Goal: Transaction & Acquisition: Purchase product/service

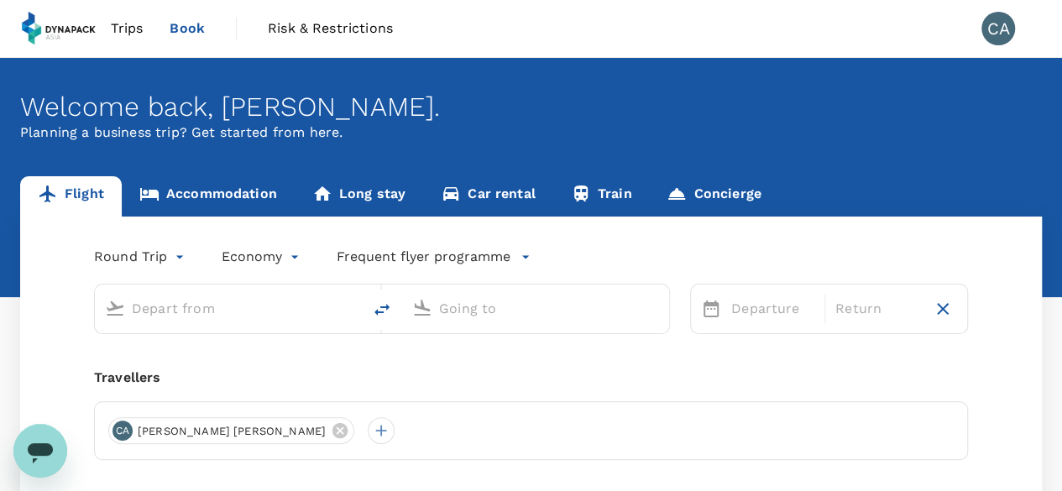
click at [206, 303] on input "text" at bounding box center [229, 308] width 195 height 26
type input "Soekarno-Hatta Intl (CGK)"
type input "Kuala Lumpur Intl (KUL)"
type input "Soekarno-Hatta Intl (CGK)"
type input "Kuala Lumpur Intl (KUL)"
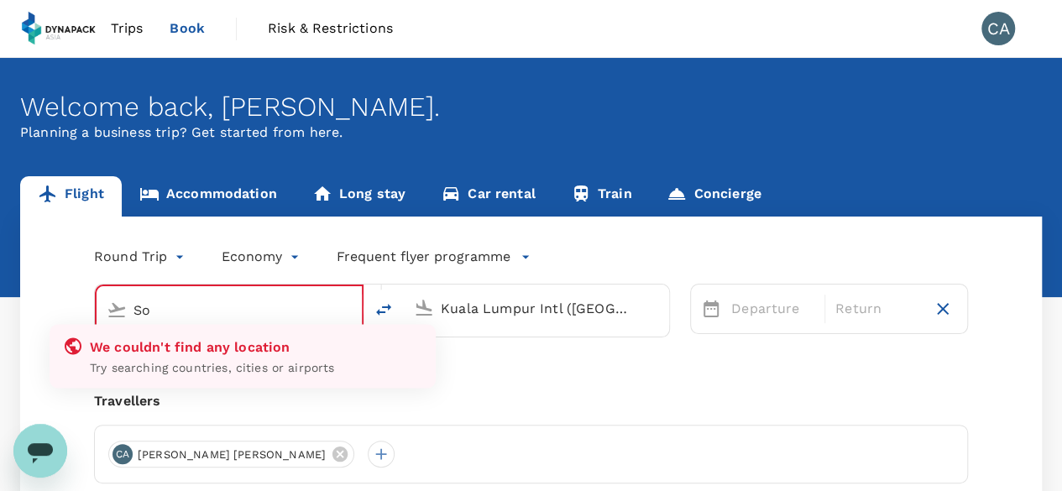
type input "S"
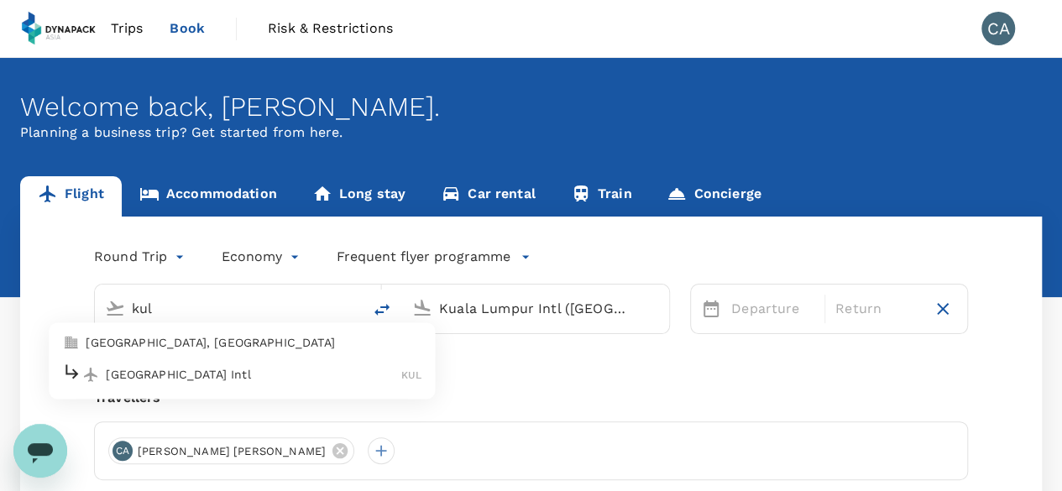
click at [198, 363] on div "Kuala Lumpur Intl KUL" at bounding box center [241, 375] width 359 height 26
type input "Kuala Lumpur Intl (KUL)"
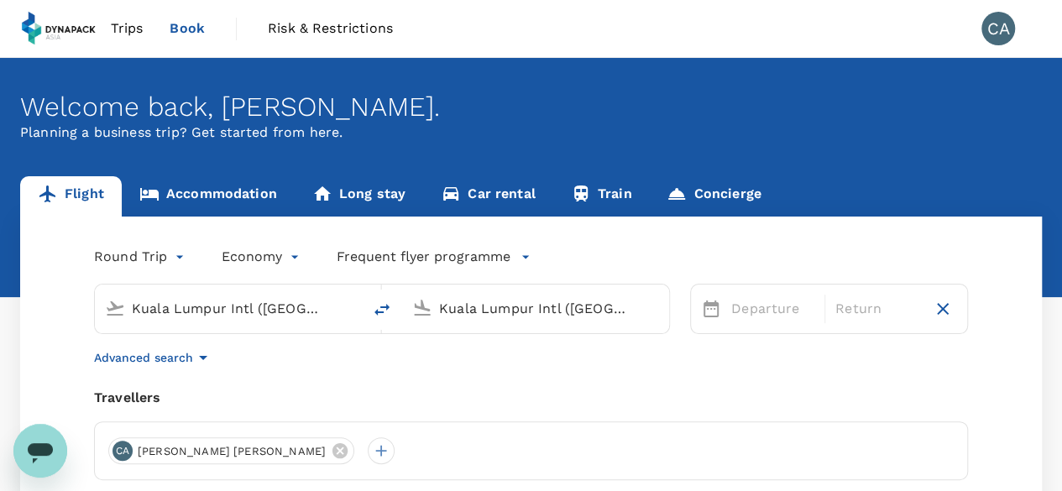
click at [537, 321] on div "Kuala Lumpur Intl (KUL)" at bounding box center [549, 308] width 220 height 27
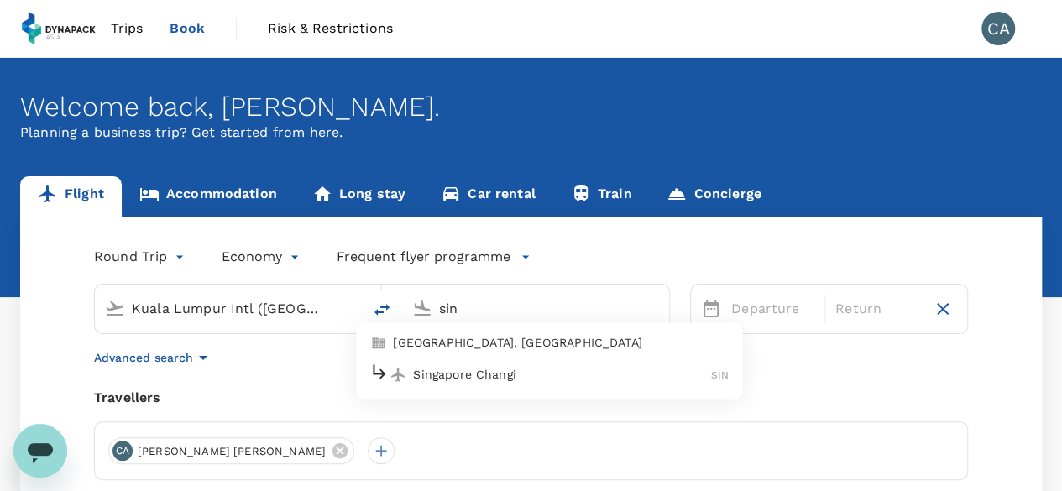
click at [557, 373] on p "Singapore Changi" at bounding box center [562, 374] width 298 height 17
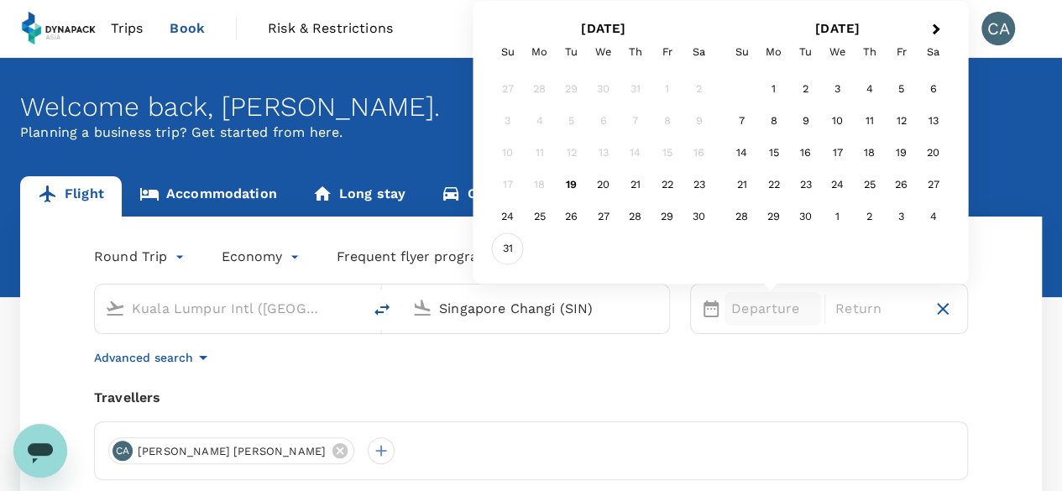
type input "Singapore Changi (SIN)"
click at [508, 253] on div "31" at bounding box center [508, 249] width 32 height 32
click at [859, 310] on p "Return" at bounding box center [876, 309] width 83 height 20
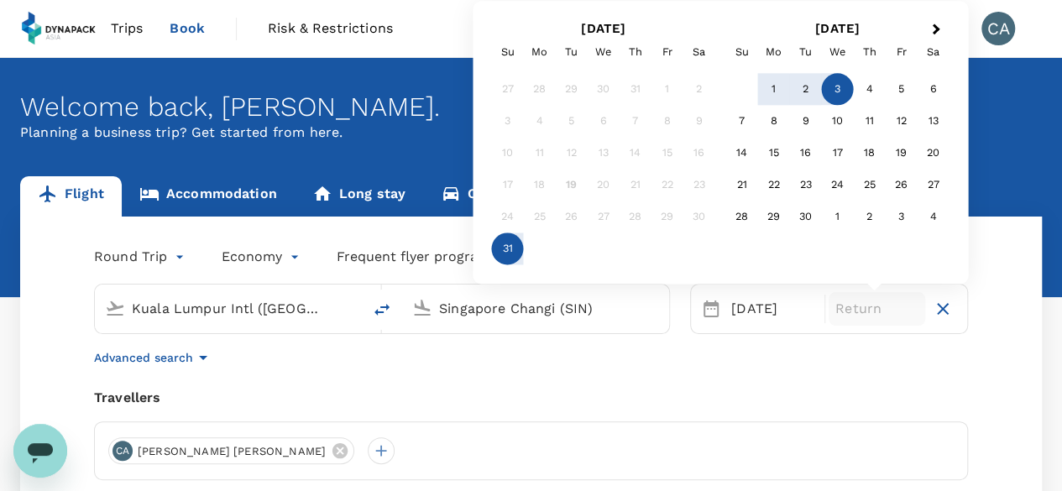
click at [846, 91] on div "3" at bounding box center [838, 90] width 32 height 32
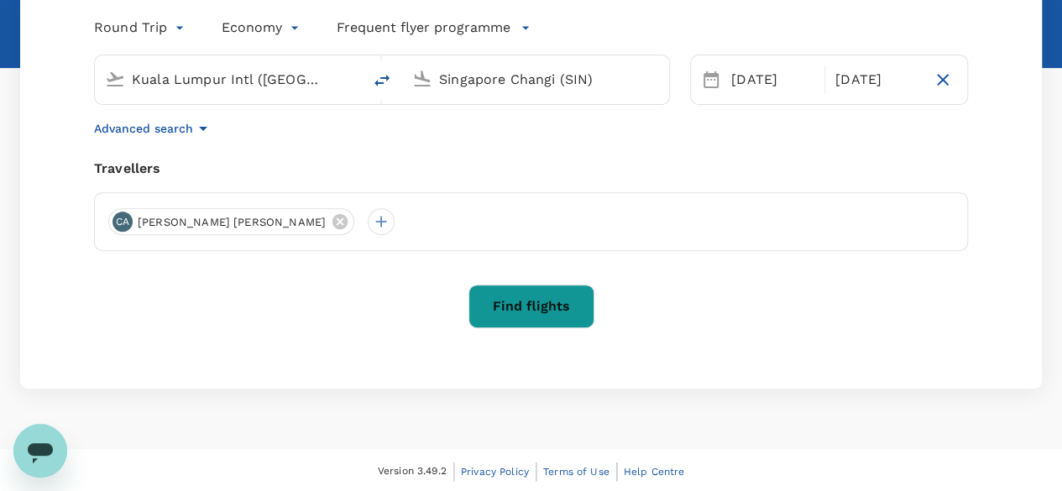
scroll to position [230, 0]
click at [537, 309] on button "Find flights" at bounding box center [531, 306] width 126 height 44
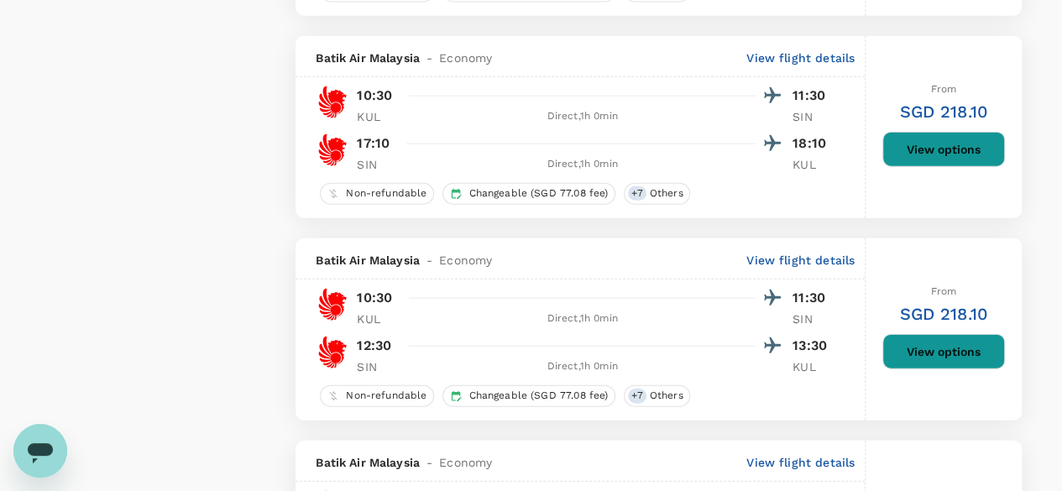
scroll to position [2014, 0]
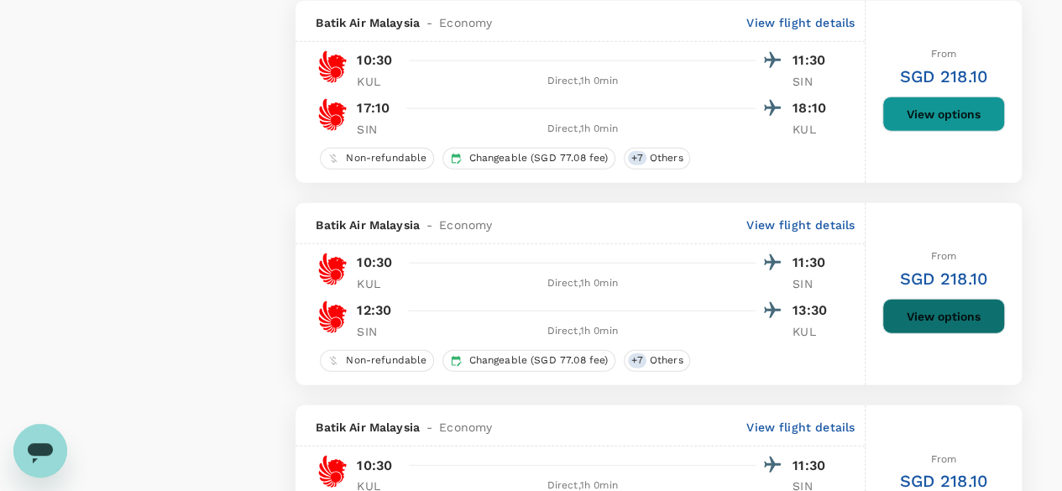
click at [901, 313] on button "View options" at bounding box center [943, 316] width 123 height 35
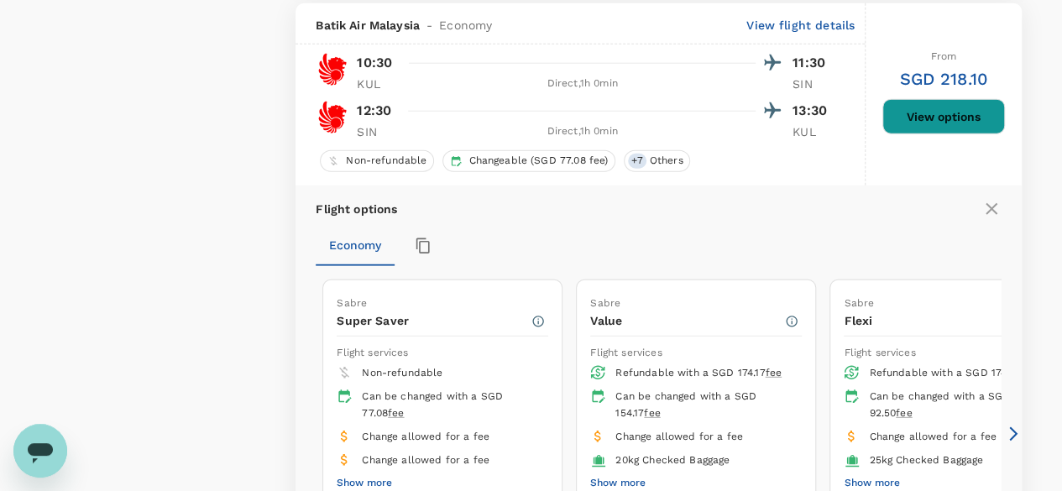
type input "95"
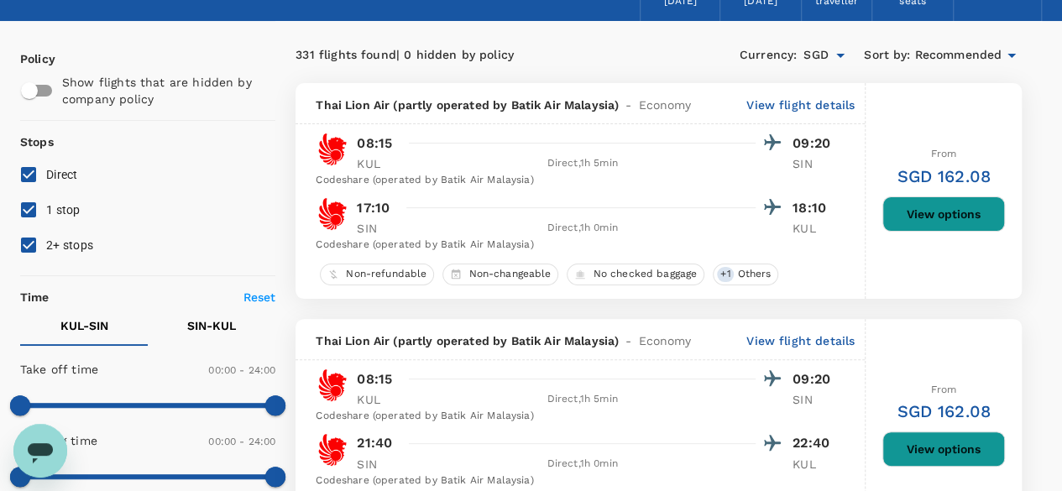
scroll to position [0, 0]
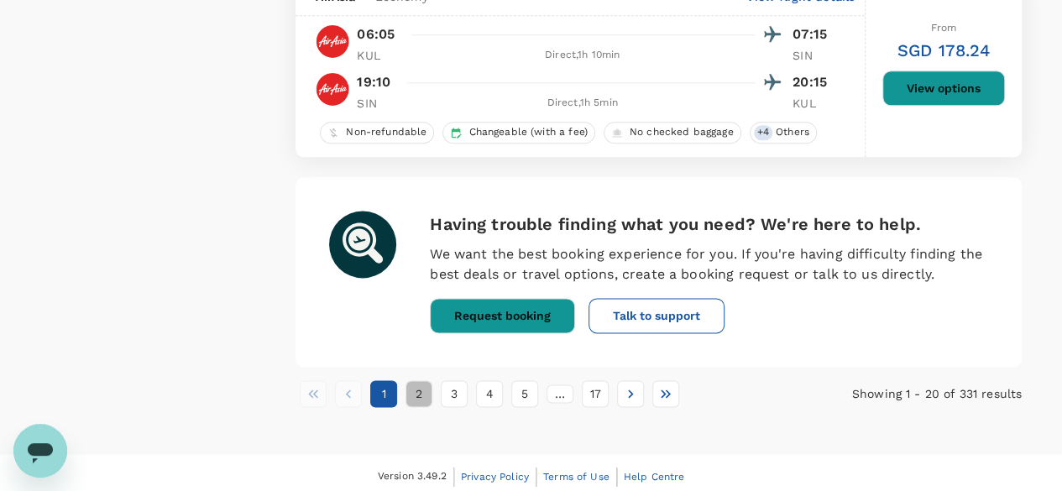
click at [424, 390] on button "2" at bounding box center [418, 393] width 27 height 27
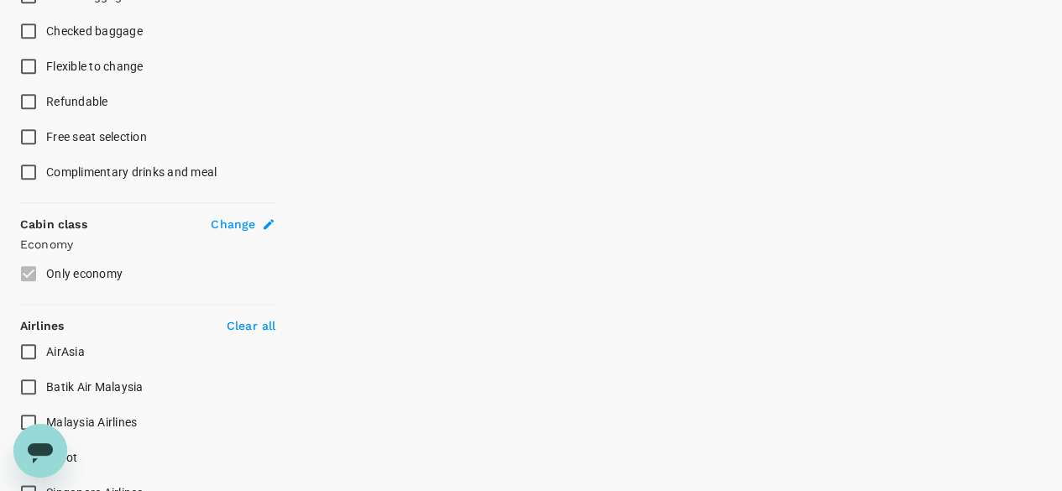
scroll to position [839, 0]
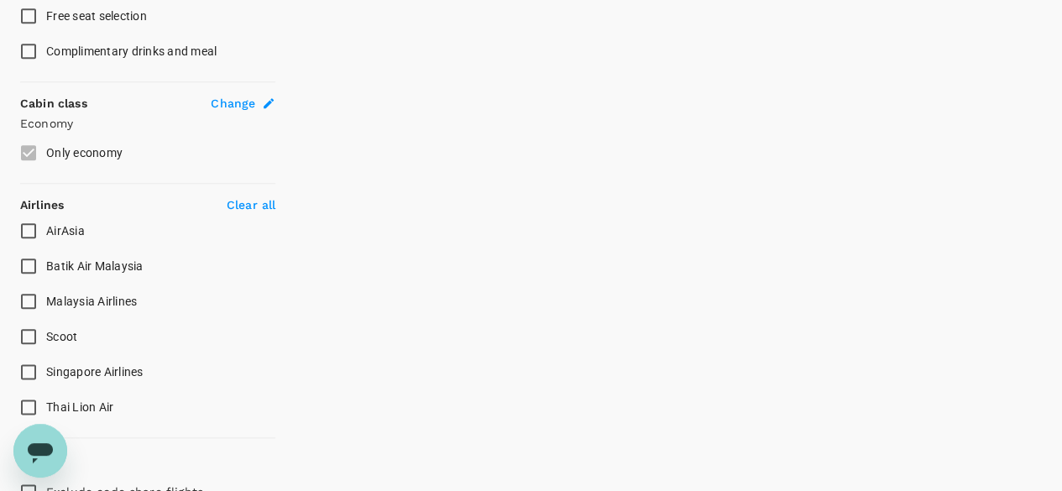
click at [33, 262] on input "Batik Air Malaysia" at bounding box center [28, 265] width 35 height 35
checkbox input "true"
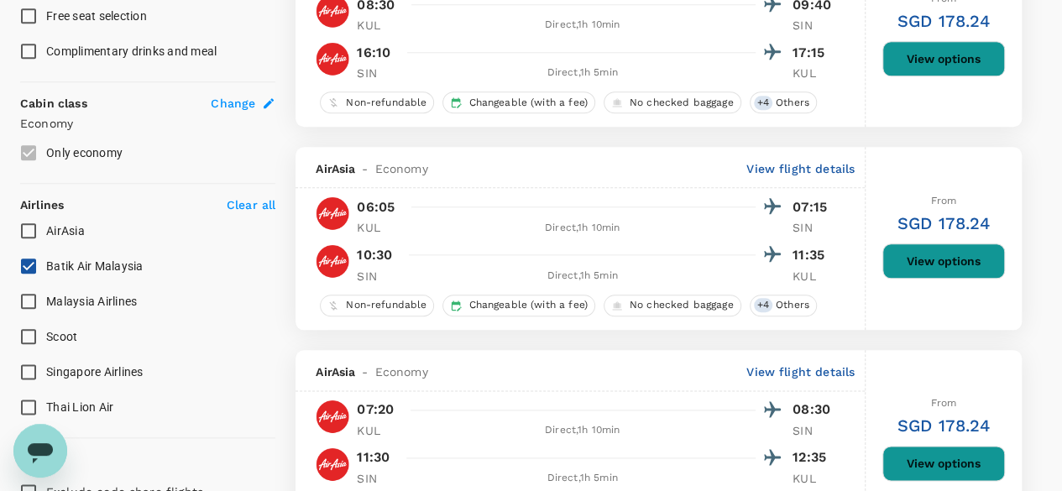
type input "SGD"
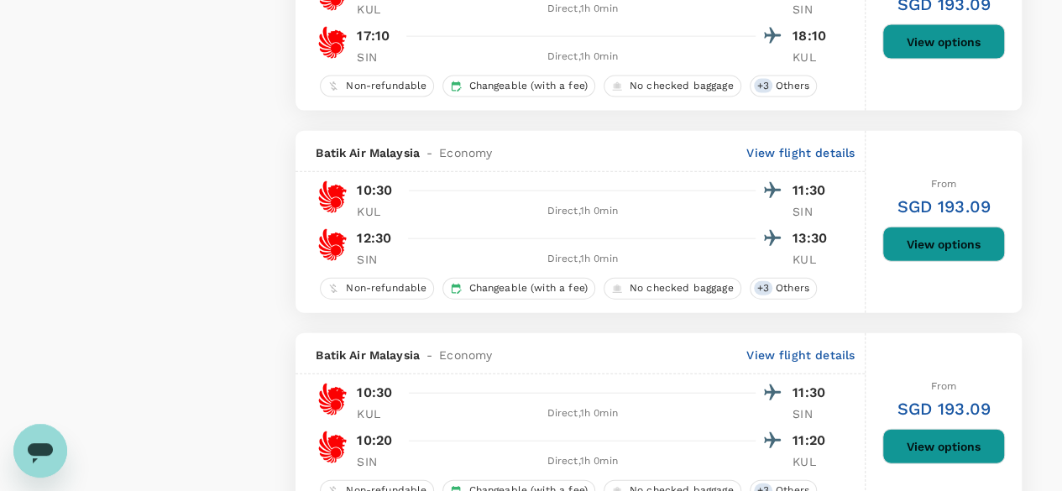
scroll to position [1930, 0]
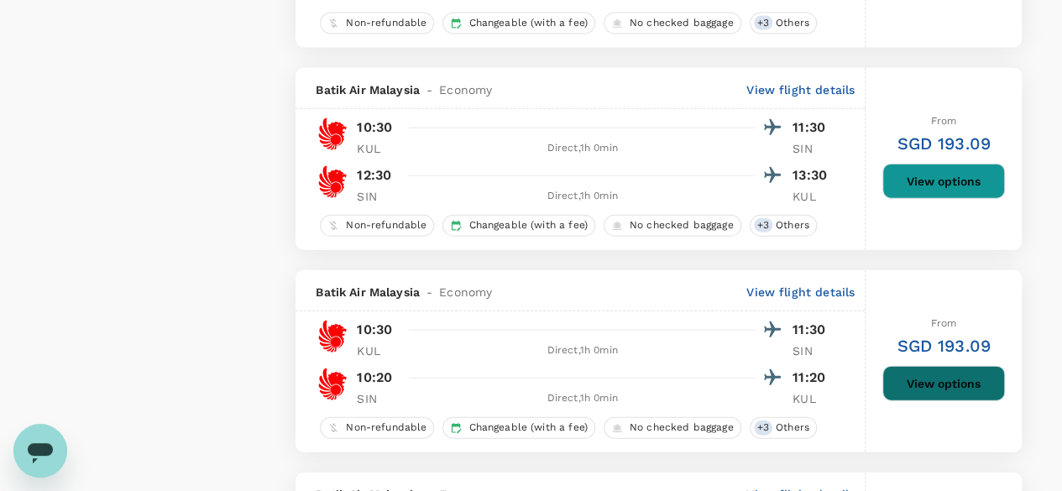
click at [949, 382] on button "View options" at bounding box center [943, 383] width 123 height 35
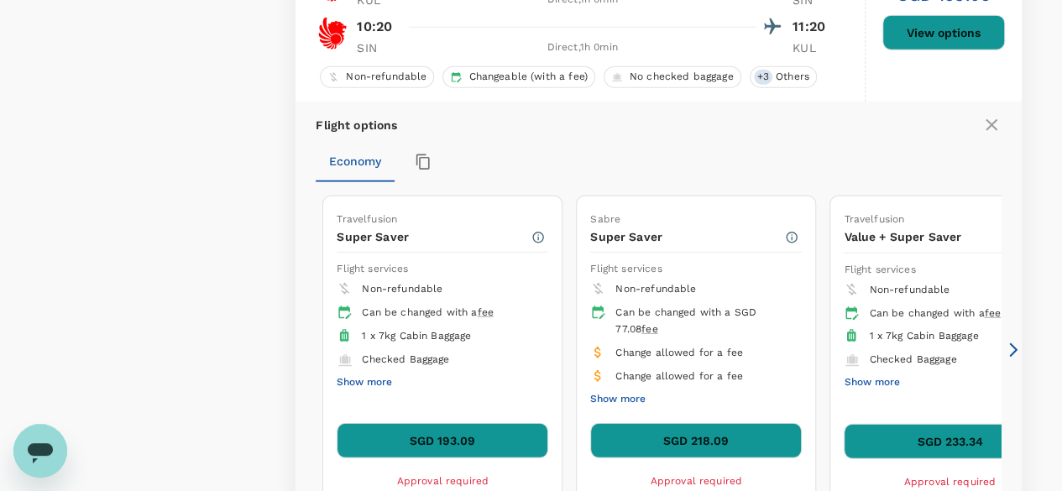
scroll to position [2365, 0]
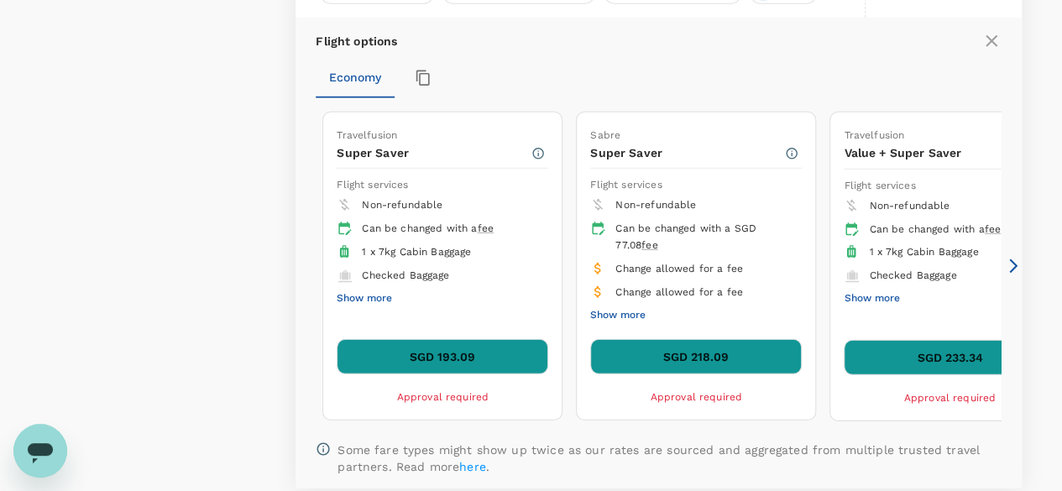
click at [474, 343] on button "SGD 193.09" at bounding box center [443, 356] width 212 height 35
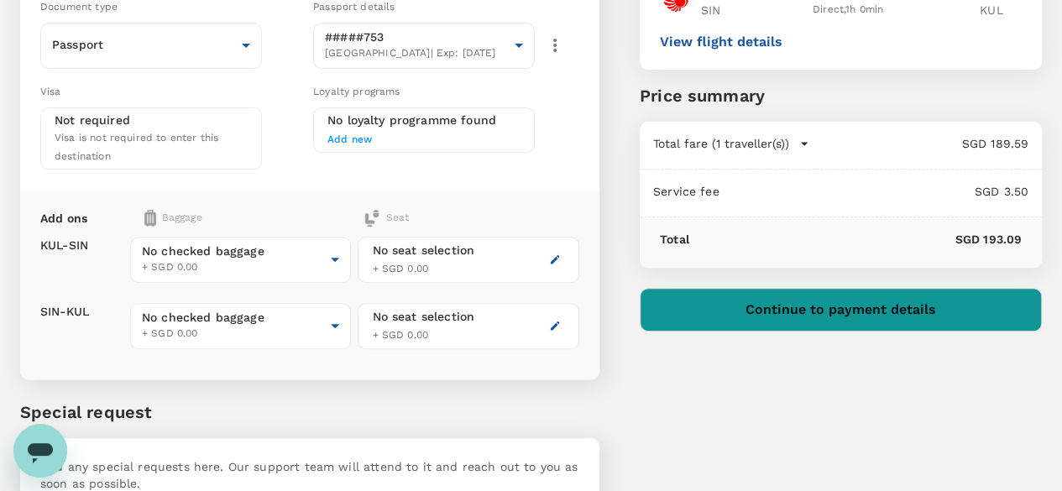
scroll to position [313, 0]
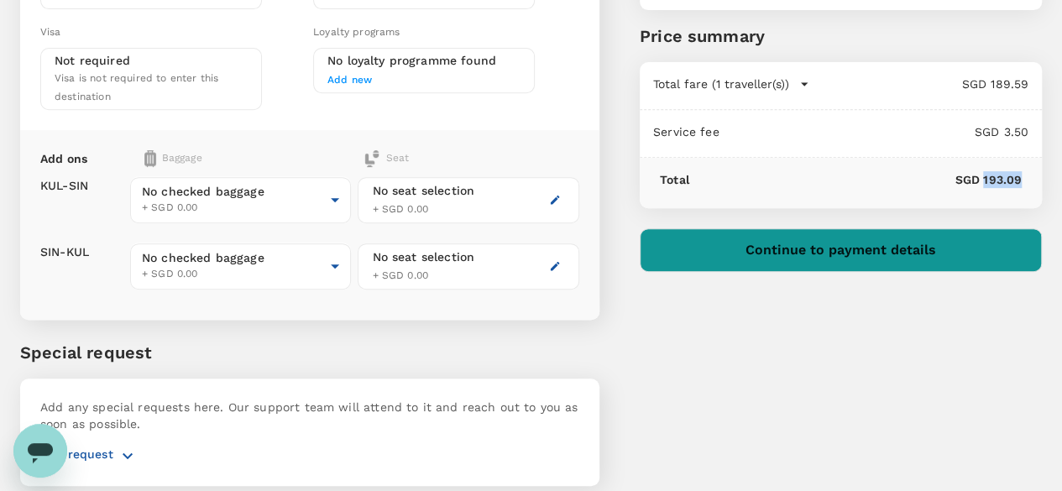
drag, startPoint x: 1020, startPoint y: 175, endPoint x: 983, endPoint y: 176, distance: 36.9
click at [983, 176] on p "SGD 193.09" at bounding box center [855, 179] width 332 height 17
copy p "193.09"
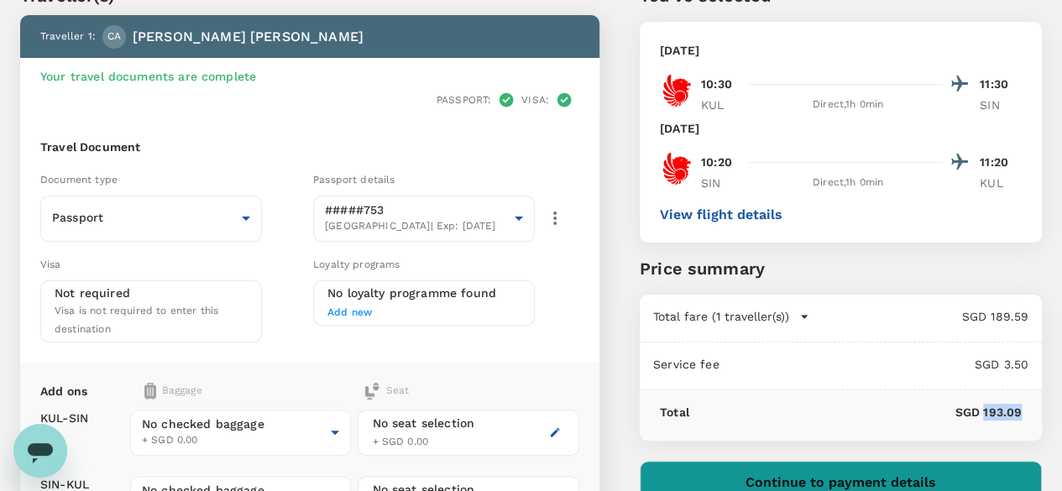
scroll to position [0, 0]
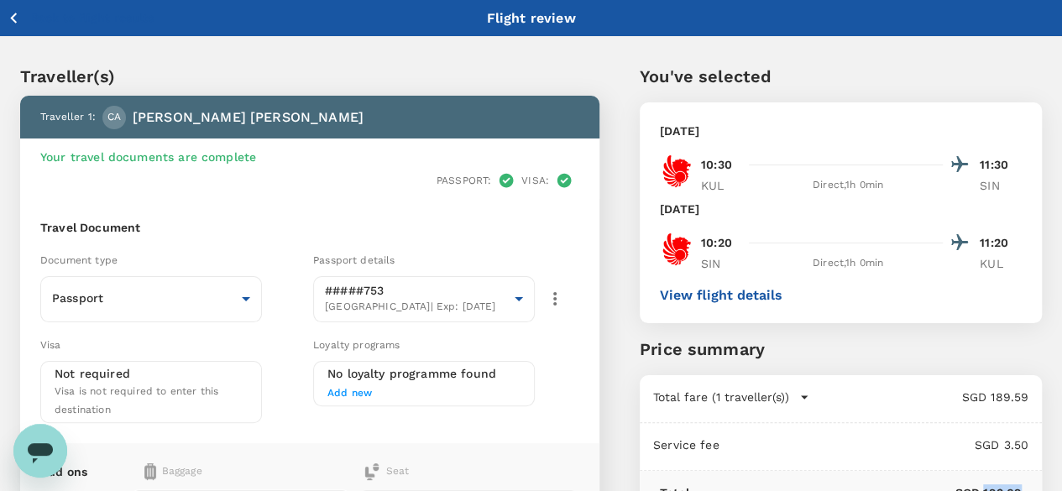
click at [17, 18] on icon "button" at bounding box center [13, 18] width 21 height 21
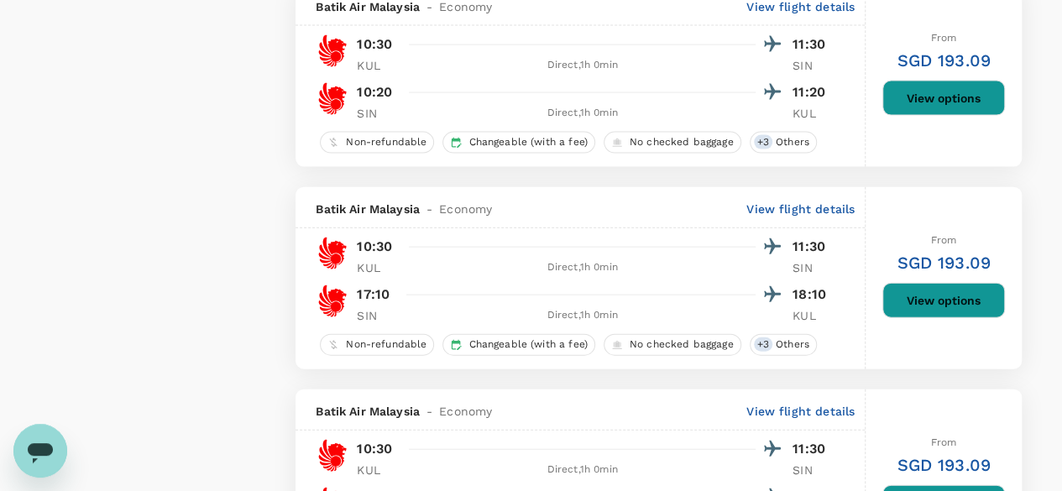
scroll to position [1727, 0]
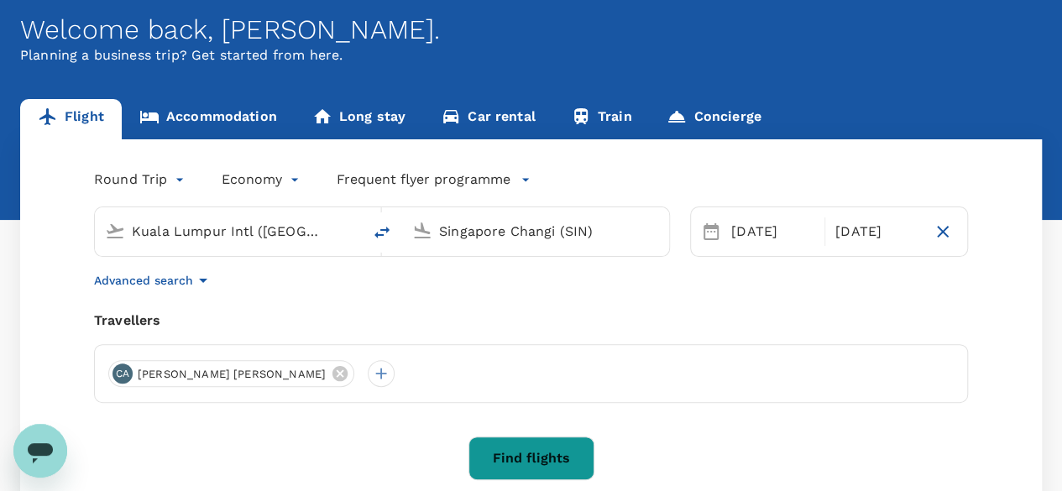
scroll to position [168, 0]
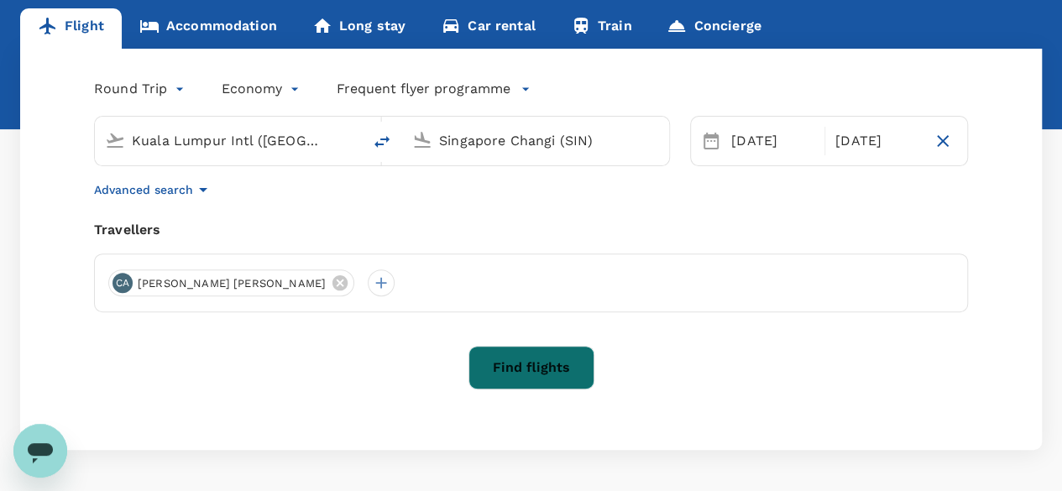
click at [558, 365] on button "Find flights" at bounding box center [531, 368] width 126 height 44
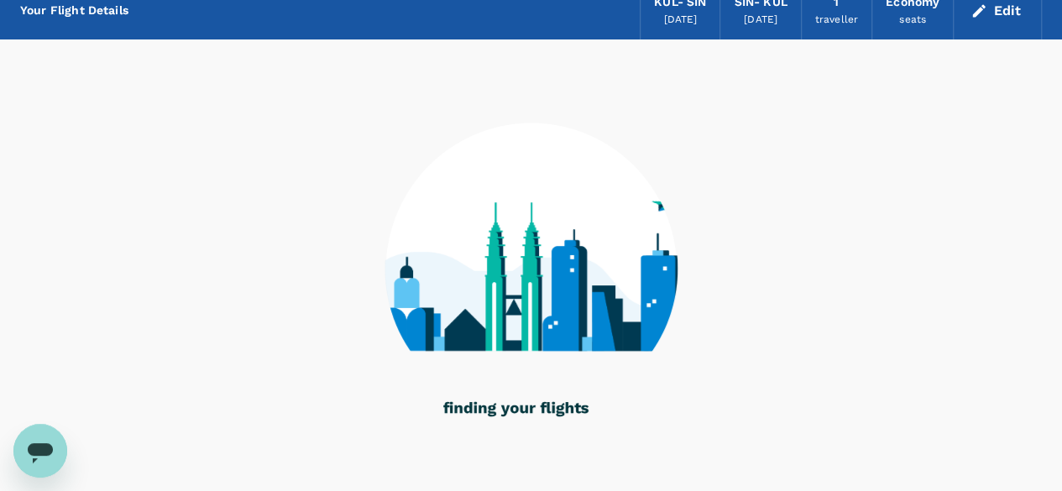
scroll to position [49, 0]
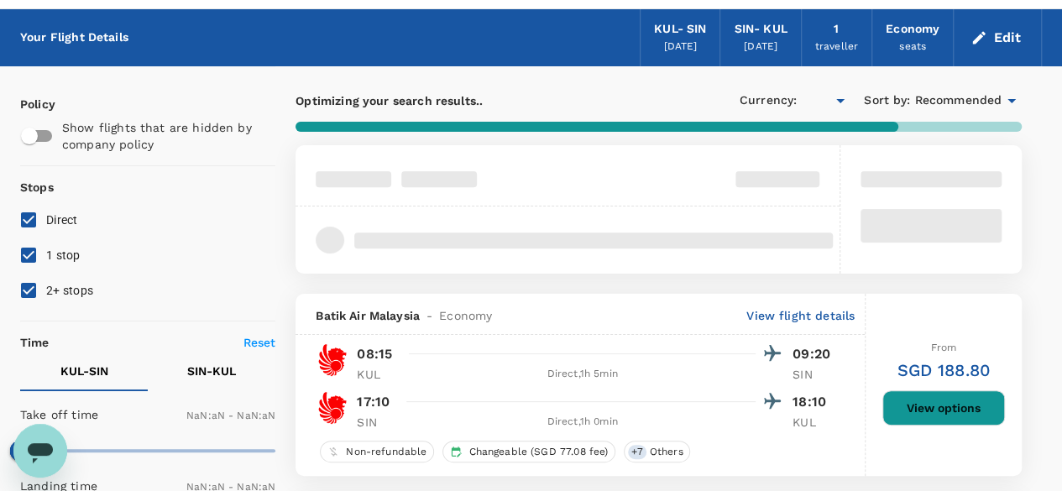
type input "SGD"
type input "1440"
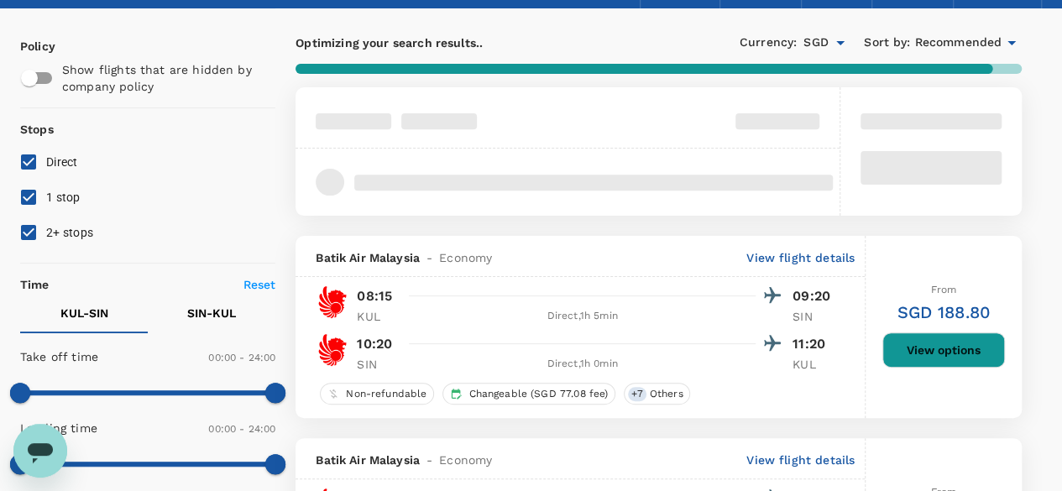
scroll to position [133, 0]
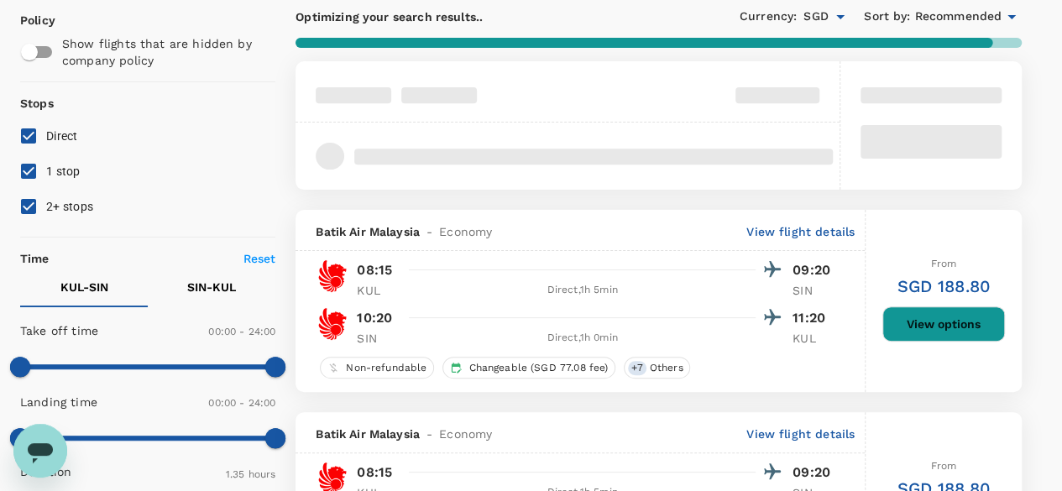
click at [42, 167] on input "1 stop" at bounding box center [28, 171] width 35 height 35
checkbox input "false"
click at [33, 205] on input "2+ stops" at bounding box center [28, 206] width 35 height 35
checkbox input "false"
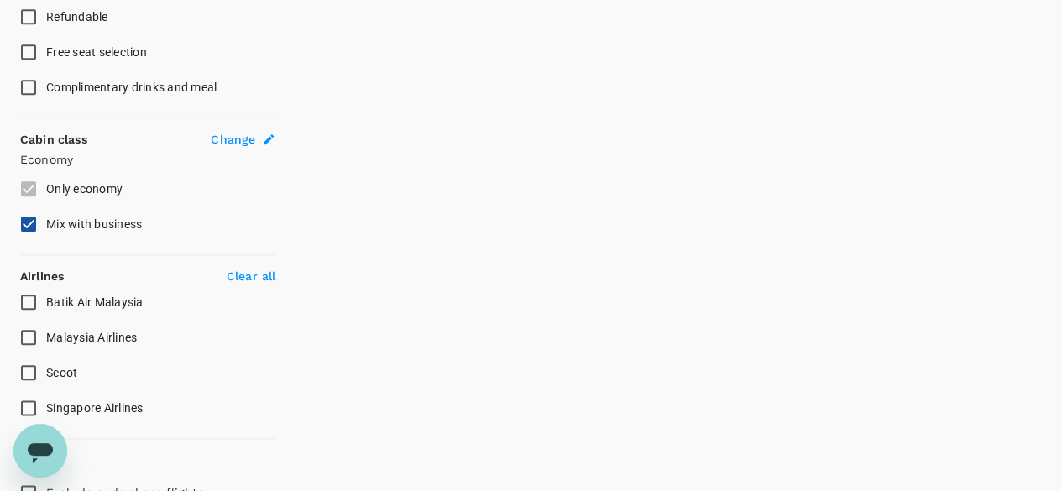
scroll to position [891, 0]
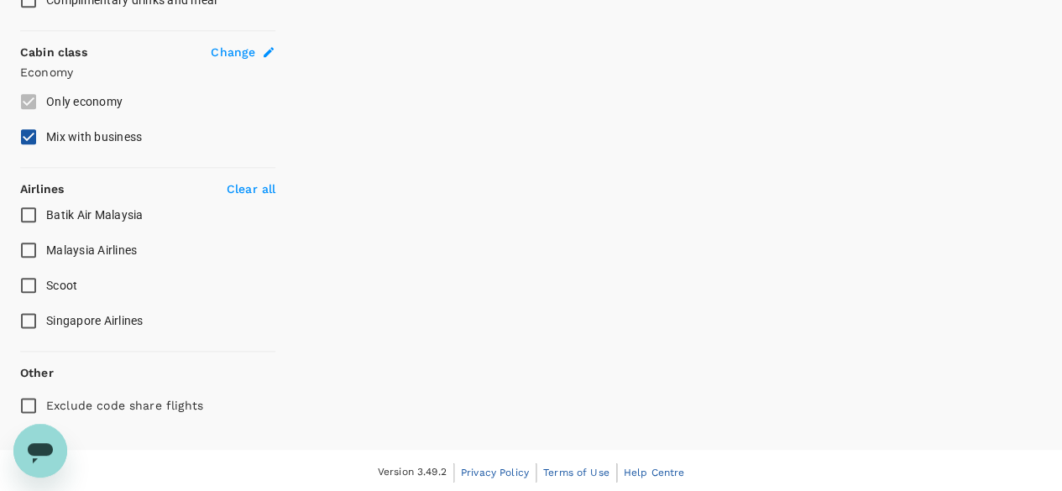
click at [74, 214] on span "Batik Air Malaysia" at bounding box center [94, 214] width 97 height 13
click at [46, 214] on input "Batik Air Malaysia" at bounding box center [28, 214] width 35 height 35
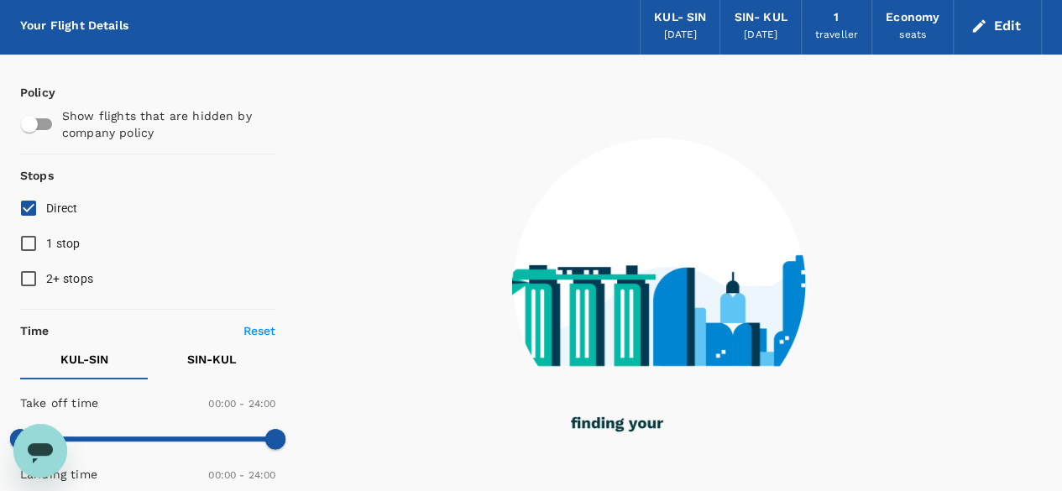
scroll to position [0, 0]
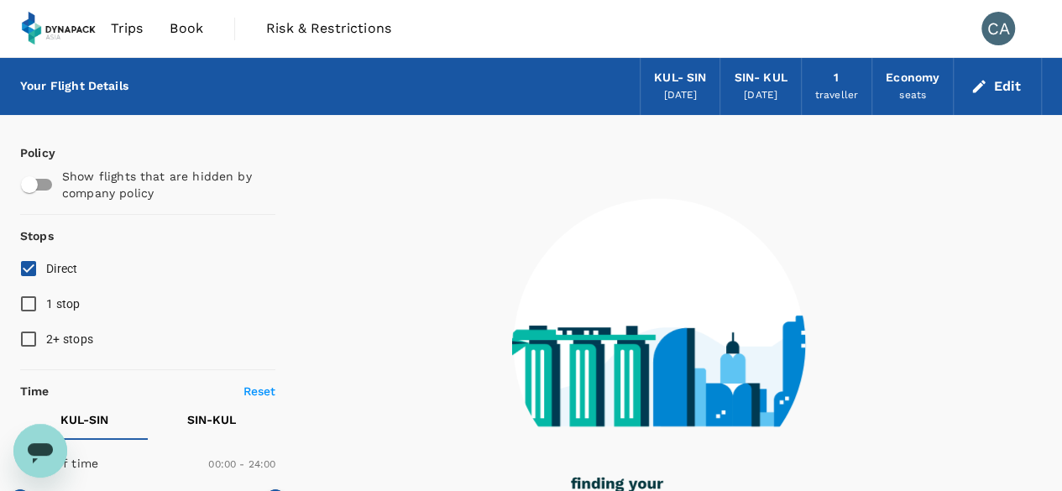
checkbox input "false"
checkbox input "true"
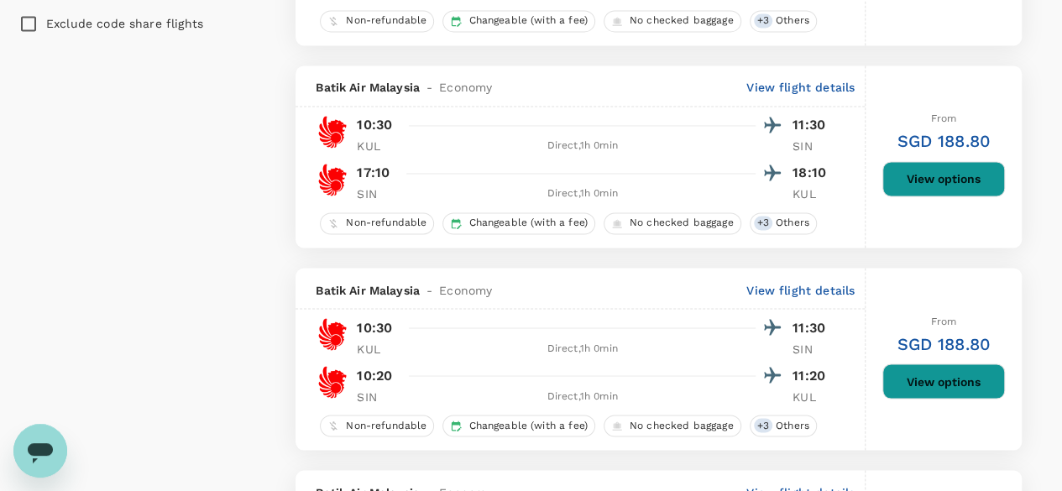
scroll to position [1427, 0]
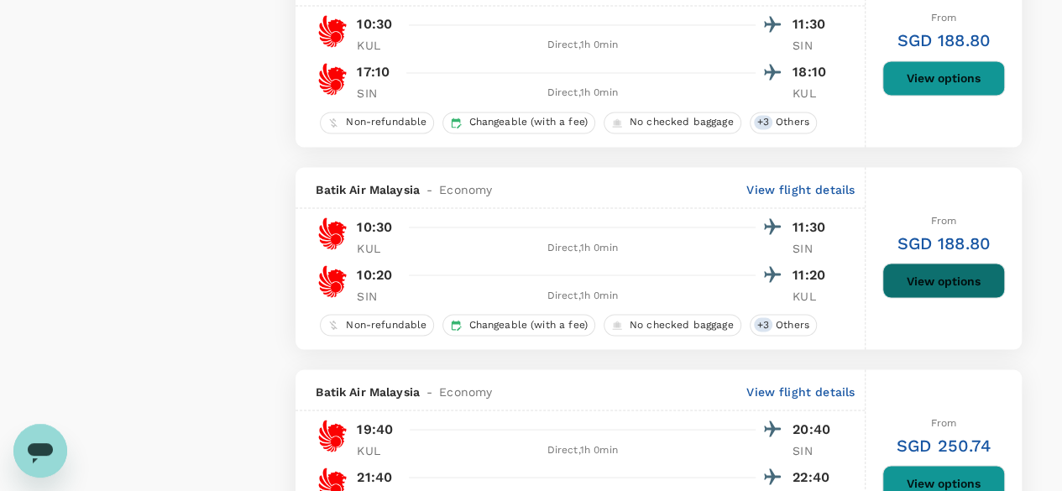
click at [926, 285] on button "View options" at bounding box center [943, 280] width 123 height 35
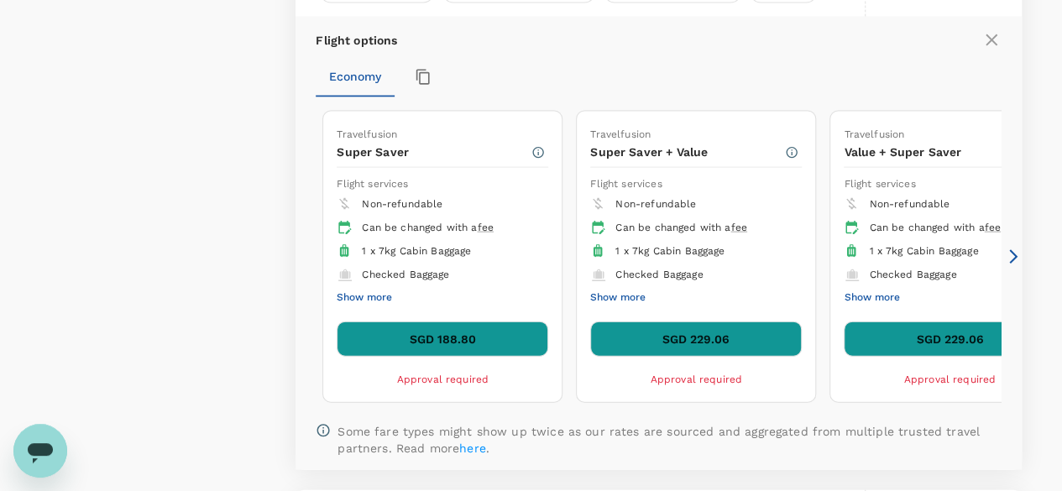
scroll to position [1675, 0]
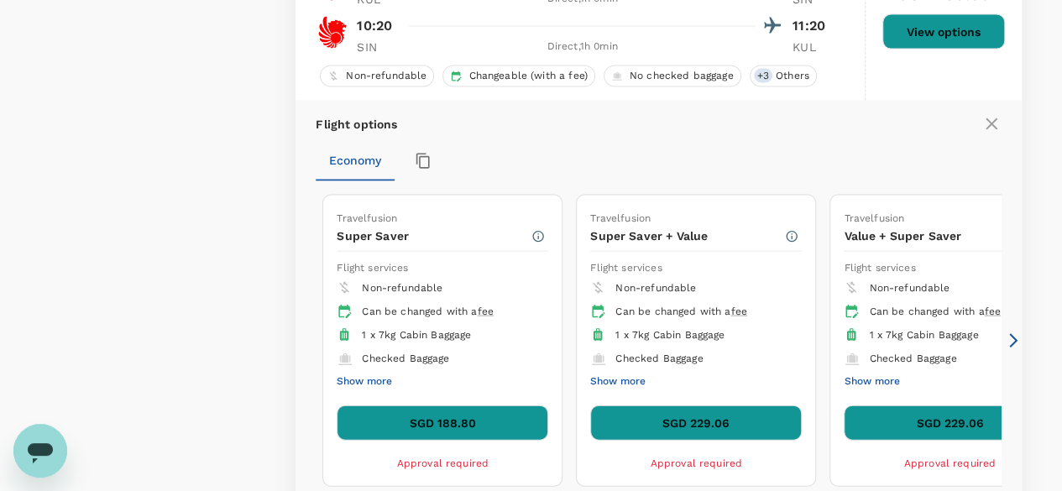
click at [483, 414] on button "SGD 188.80" at bounding box center [443, 422] width 212 height 35
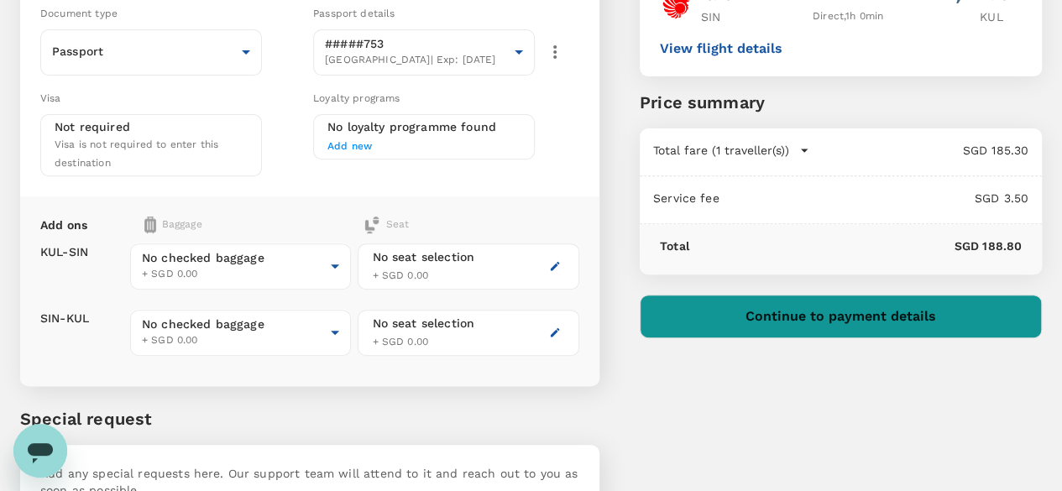
scroll to position [252, 0]
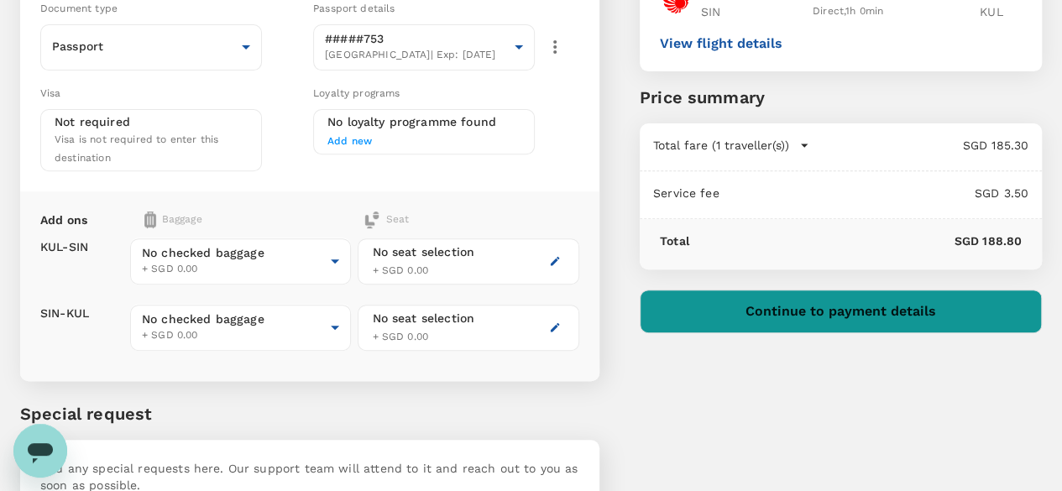
click at [812, 137] on icon "button" at bounding box center [804, 145] width 17 height 17
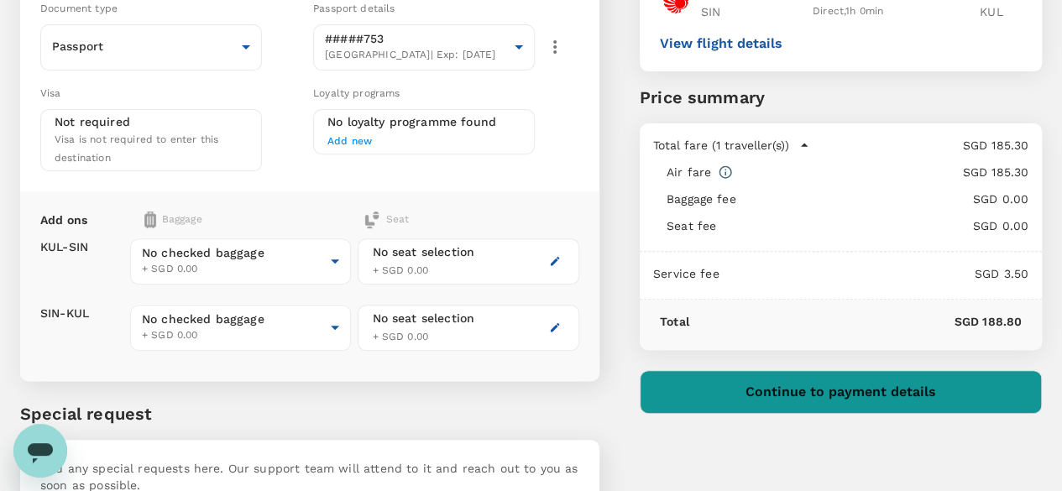
click at [812, 148] on icon "button" at bounding box center [804, 145] width 17 height 17
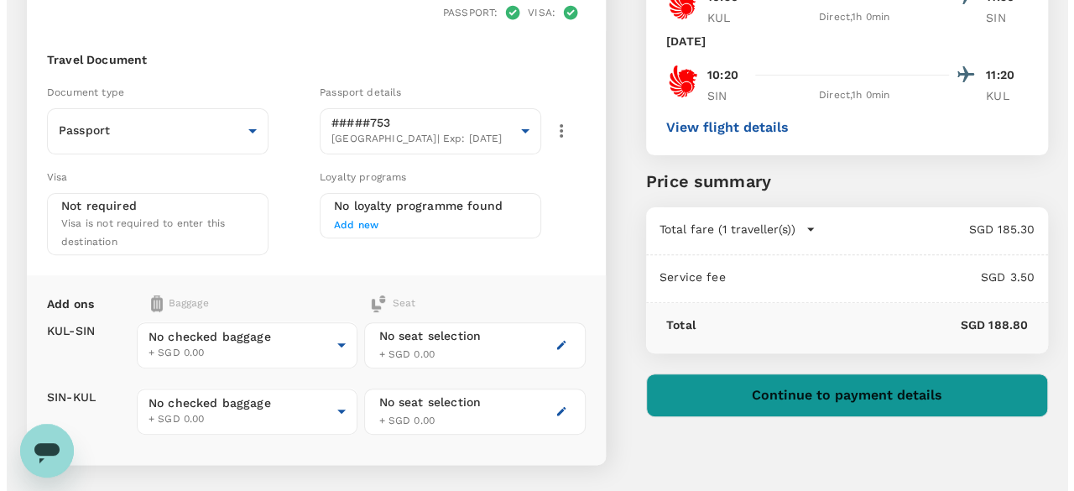
scroll to position [84, 0]
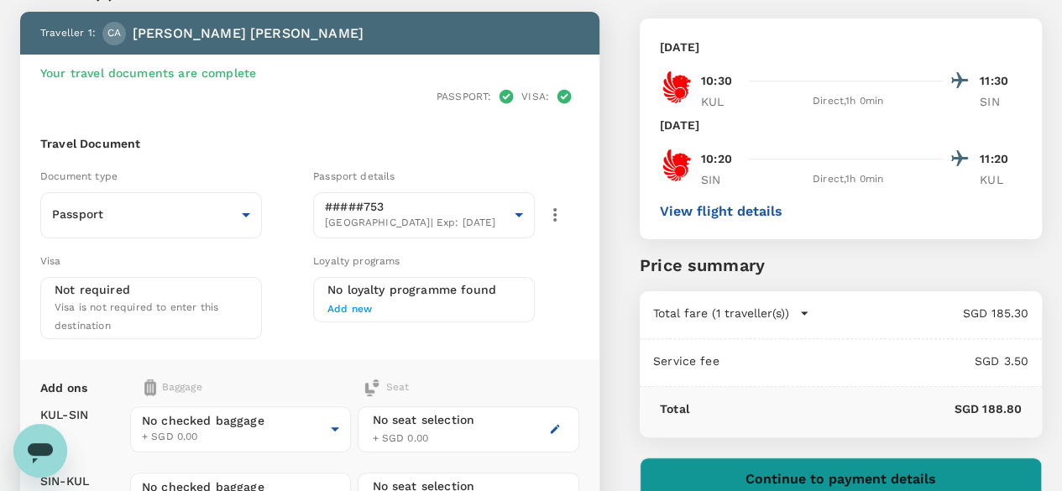
click at [767, 209] on button "View flight details" at bounding box center [721, 211] width 123 height 15
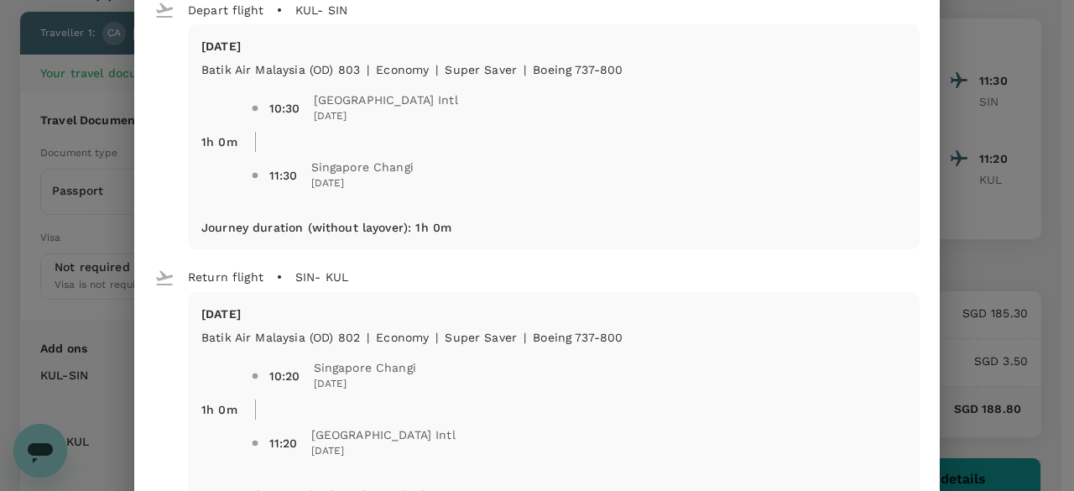
scroll to position [0, 0]
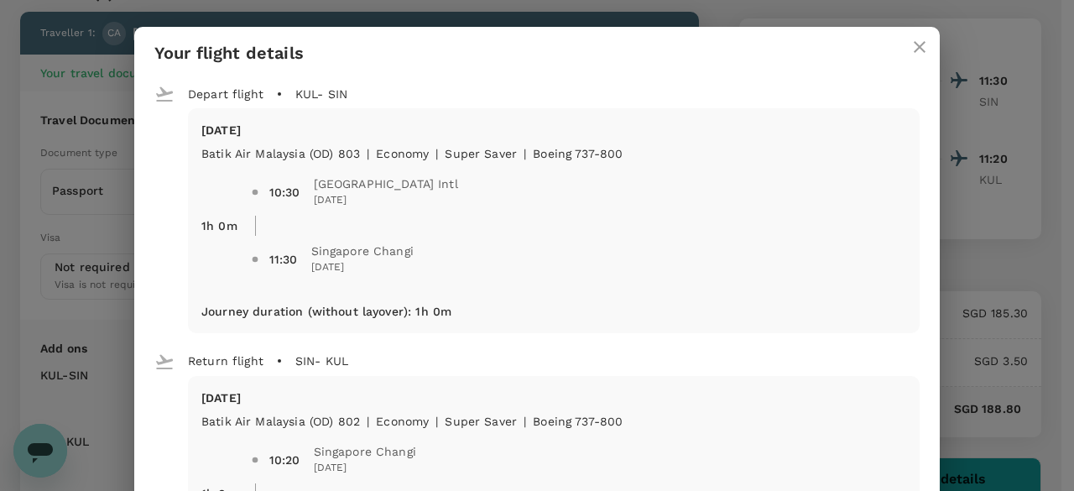
click at [922, 41] on icon "close" at bounding box center [920, 47] width 20 height 20
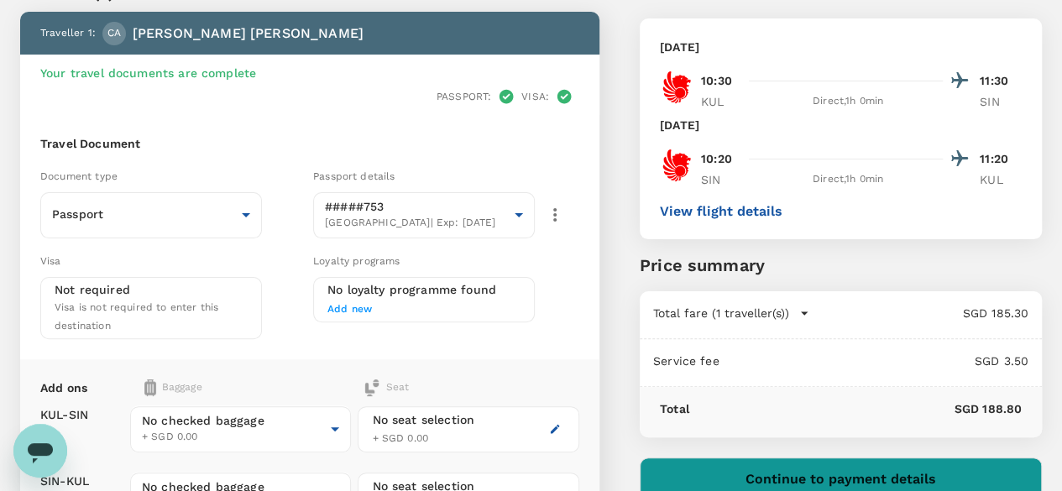
click at [807, 195] on div "Sunday, 31 Aug 2025 10:30 11:30 KUL Direct , 1h 0min SIN Wednesday, 03 Sep 2025…" at bounding box center [841, 128] width 402 height 221
click at [811, 219] on div "Sunday, 31 Aug 2025 10:30 11:30 KUL Direct , 1h 0min SIN Wednesday, 03 Sep 2025…" at bounding box center [841, 128] width 402 height 221
click at [782, 212] on button "View flight details" at bounding box center [721, 211] width 123 height 15
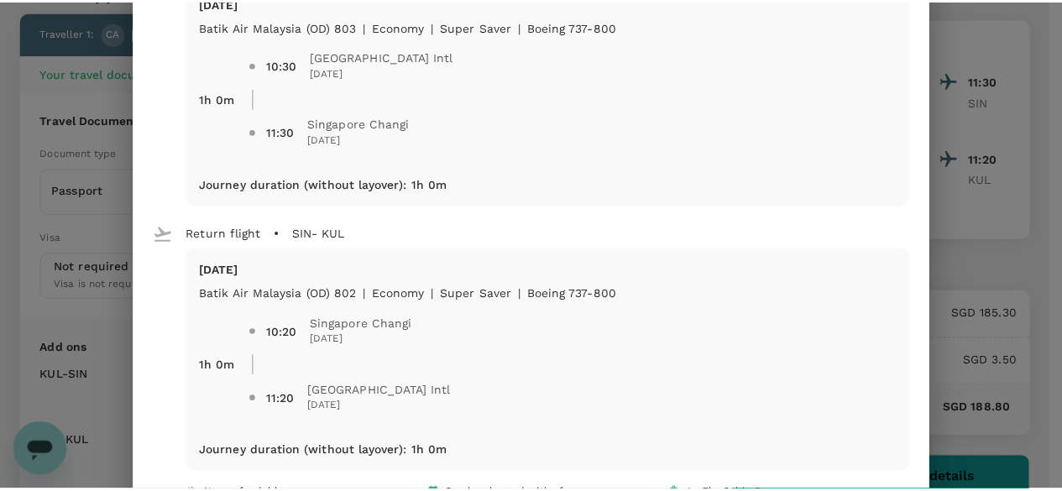
scroll to position [39, 0]
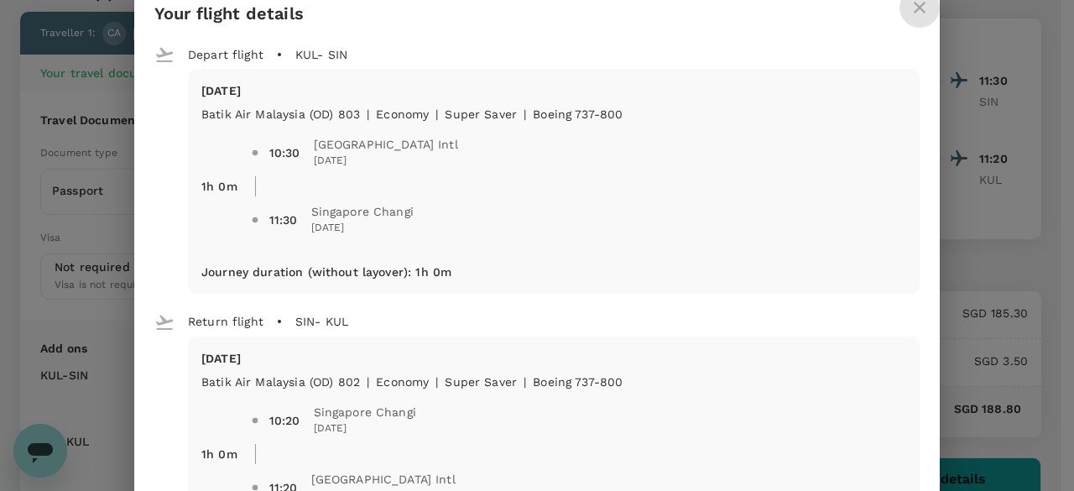
click at [913, 16] on icon "close" at bounding box center [920, 7] width 20 height 20
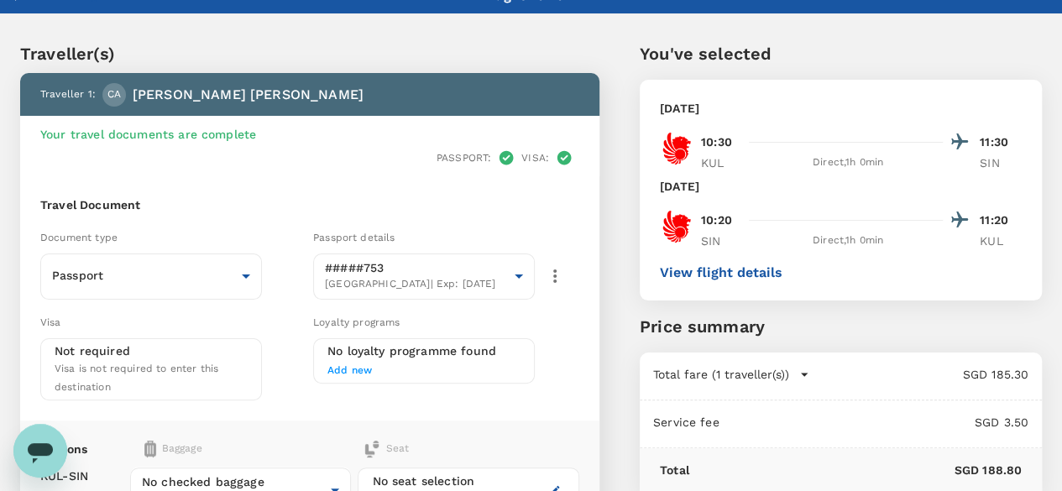
scroll to position [0, 0]
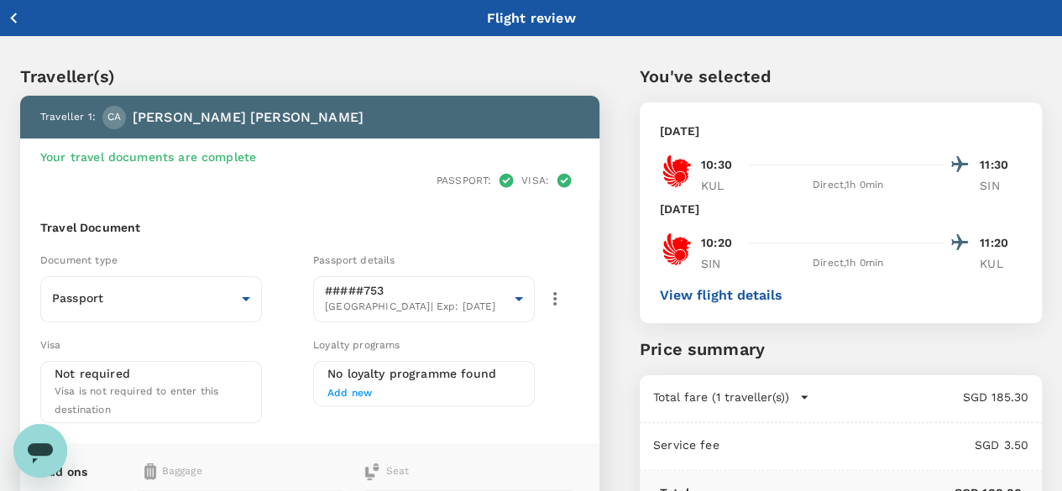
click at [22, 31] on div "Back to flight results Flight review" at bounding box center [531, 18] width 1062 height 36
click at [18, 25] on icon "button" at bounding box center [13, 18] width 21 height 21
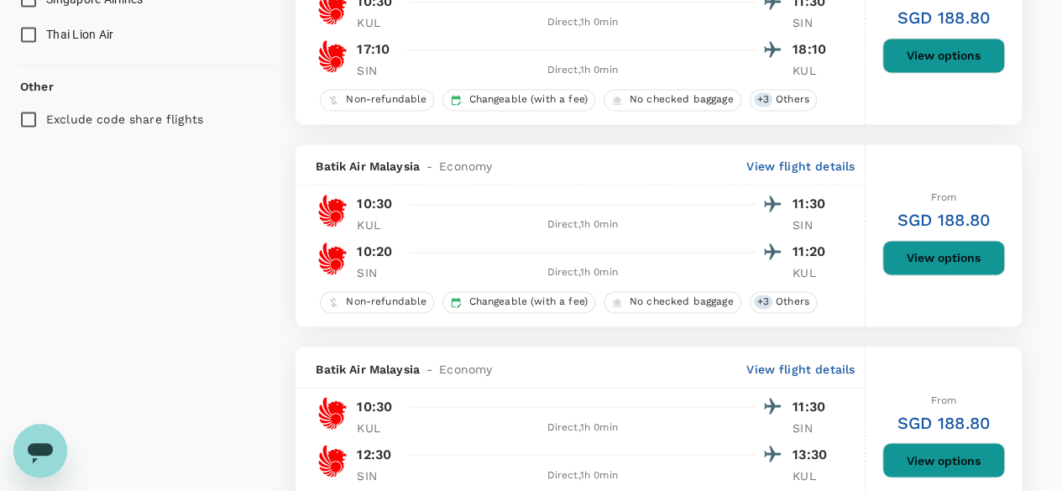
scroll to position [1224, 0]
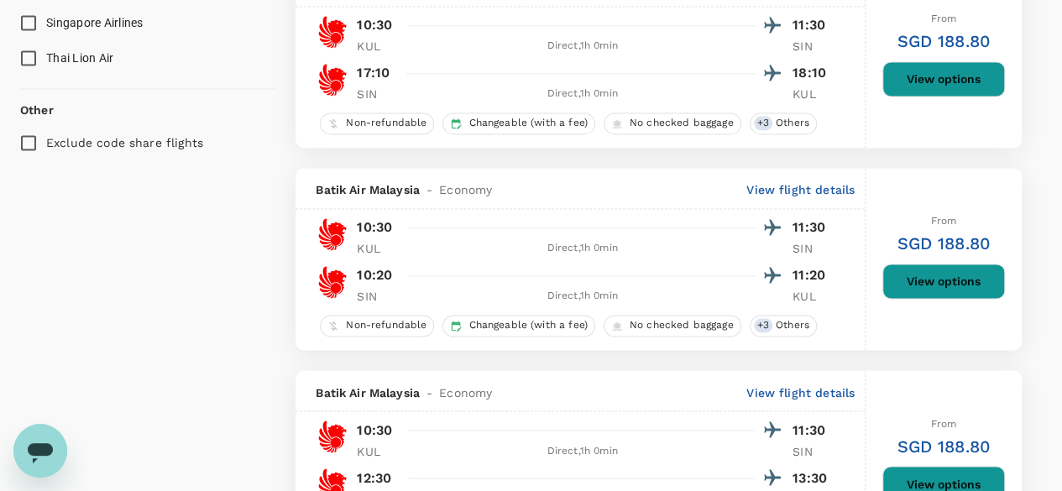
click at [224, 279] on div "Policy Show flights that are hidden by company policy Stops Direct 1 stop 2+ st…" at bounding box center [147, 261] width 255 height 2740
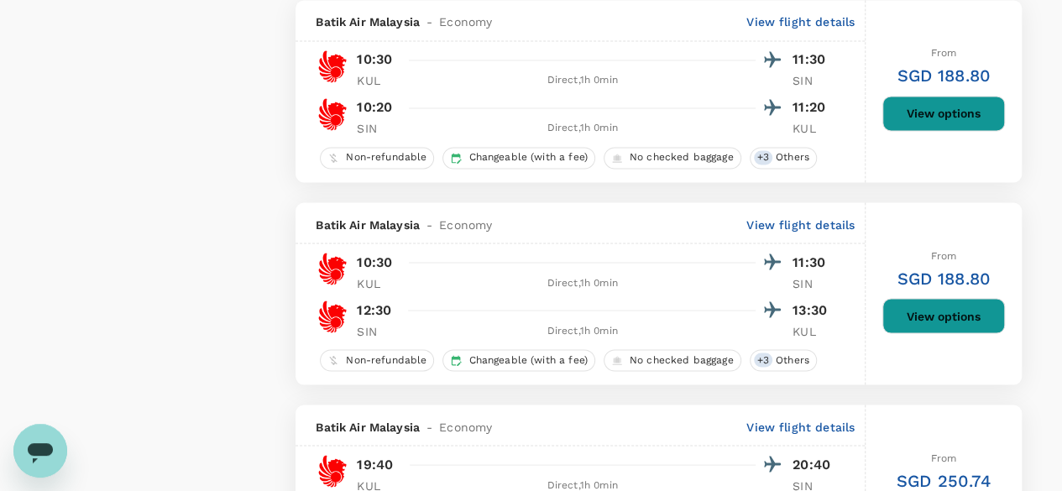
scroll to position [1308, 0]
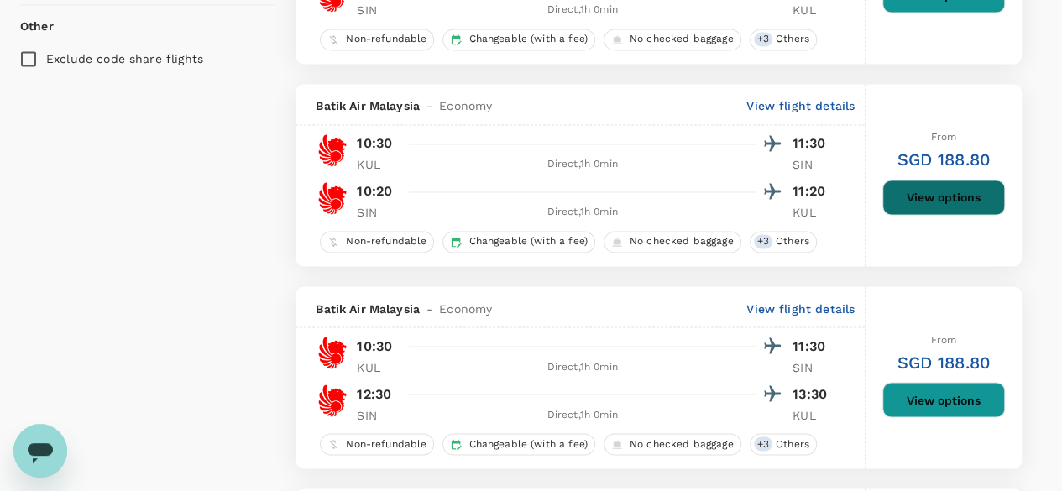
click at [946, 201] on button "View options" at bounding box center [943, 197] width 123 height 35
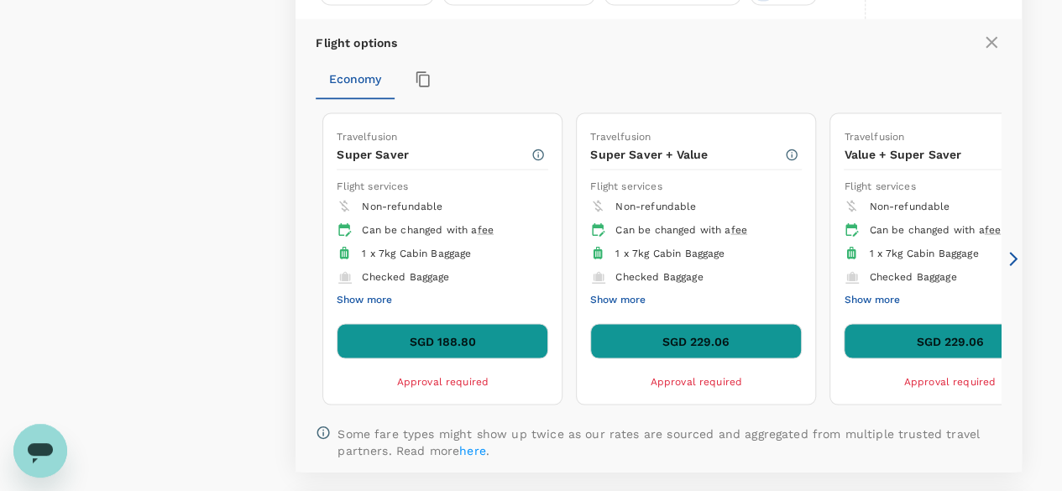
scroll to position [1557, 0]
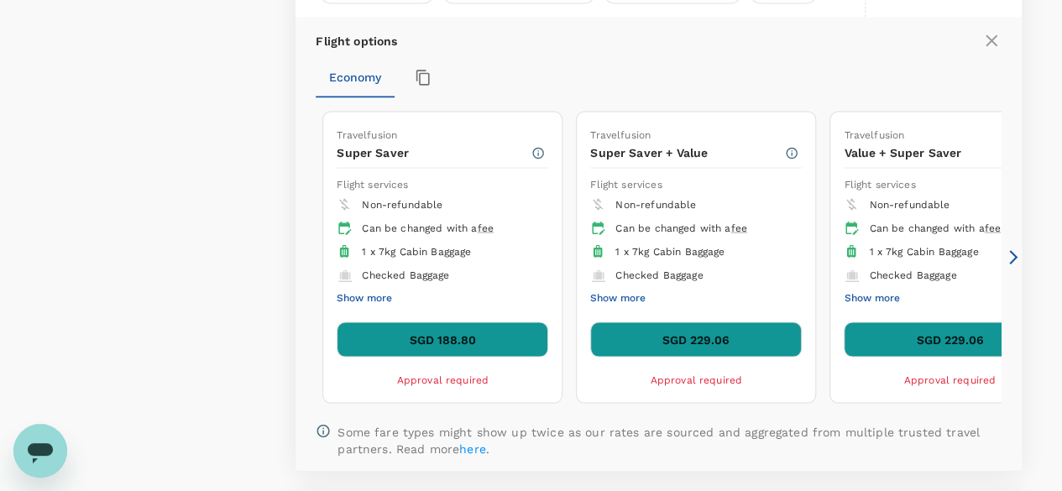
click at [438, 338] on button "SGD 188.80" at bounding box center [443, 338] width 212 height 35
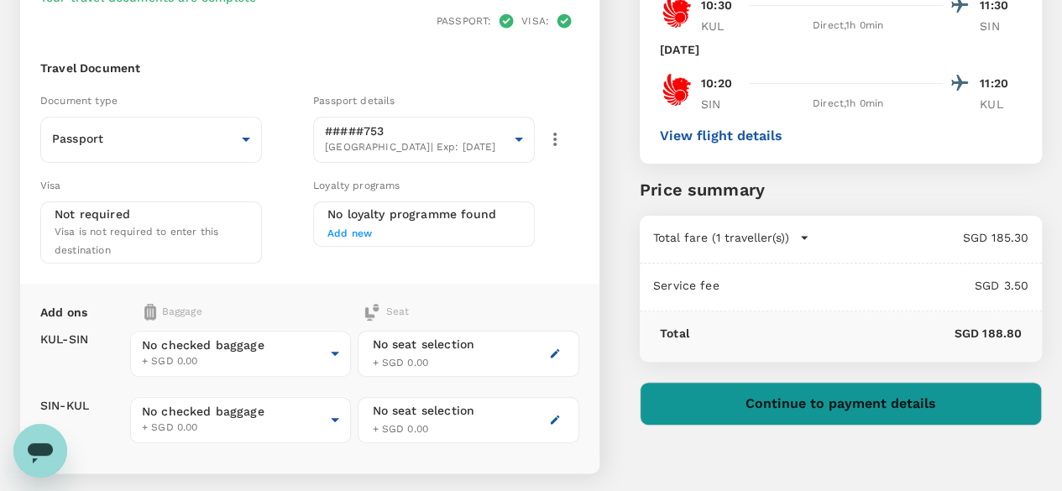
scroll to position [168, 0]
